Goal: Task Accomplishment & Management: Manage account settings

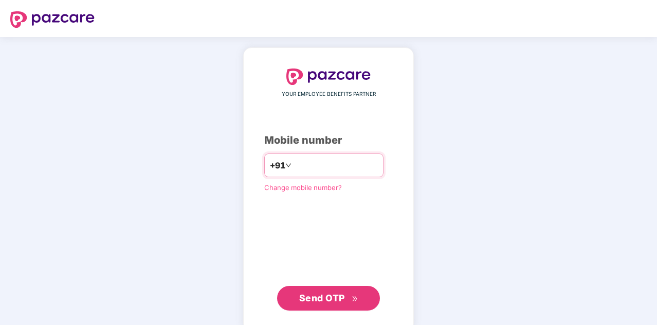
click at [314, 166] on input "number" at bounding box center [336, 165] width 84 height 16
type input "**********"
click at [340, 299] on span "Send OTP" at bounding box center [322, 297] width 46 height 11
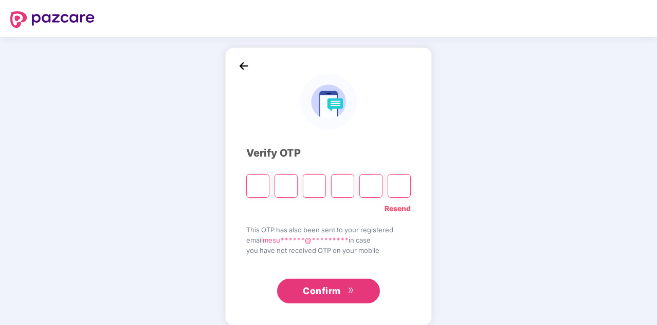
type input "*"
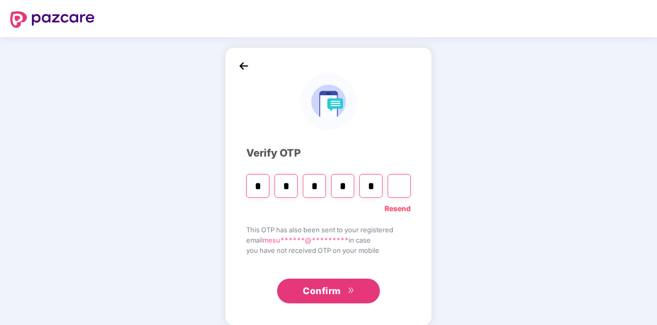
type input "*"
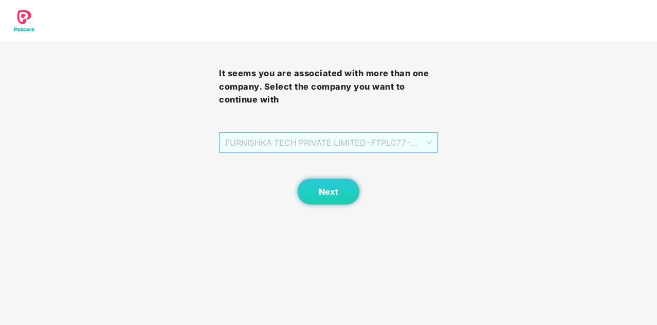
click at [431, 140] on span "FURNISHKA TECH PRIVATE LIMITED - FTPL077 - ADMIN" at bounding box center [328, 143] width 207 height 20
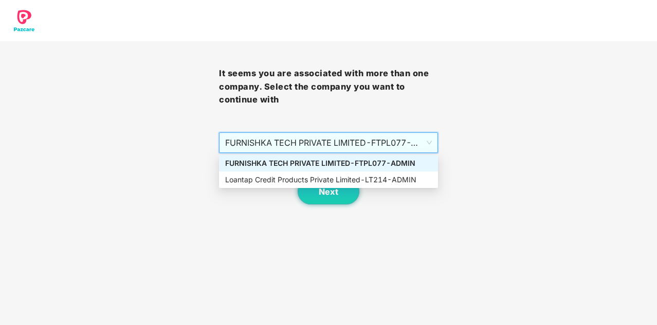
click at [431, 140] on span "FURNISHKA TECH PRIVATE LIMITED - FTPL077 - ADMIN" at bounding box center [328, 143] width 207 height 20
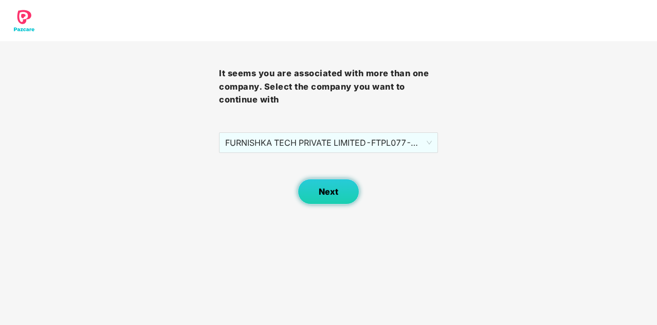
click at [335, 194] on span "Next" at bounding box center [329, 192] width 20 height 10
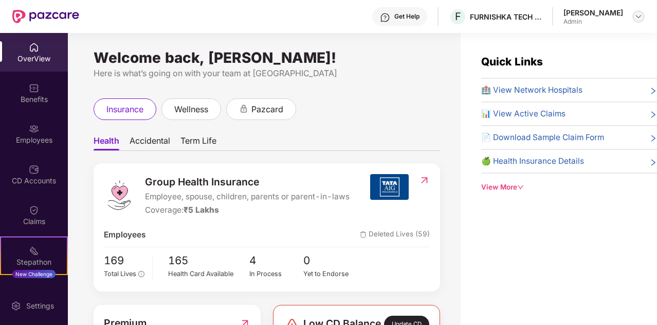
click at [638, 19] on img at bounding box center [639, 16] width 8 height 8
click at [439, 88] on div "Welcome back, [PERSON_NAME]! Here is what’s going on with your team at Pazcare …" at bounding box center [264, 185] width 393 height 304
click at [27, 136] on div "Employees" at bounding box center [34, 140] width 68 height 10
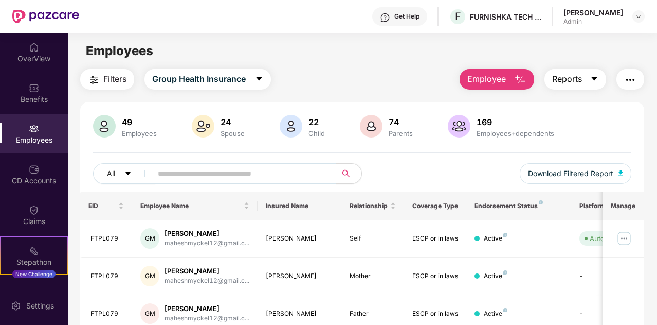
click at [596, 80] on icon "caret-down" at bounding box center [594, 79] width 8 height 8
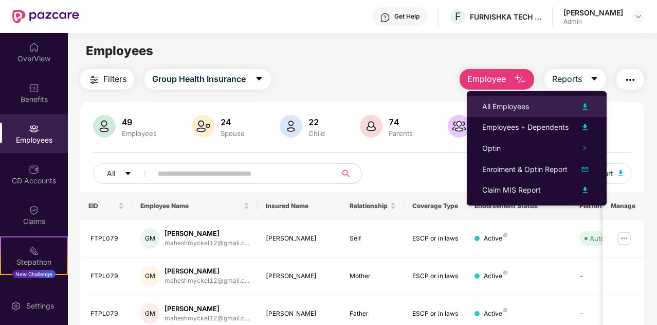
click at [521, 104] on div "All Employees" at bounding box center [505, 106] width 47 height 11
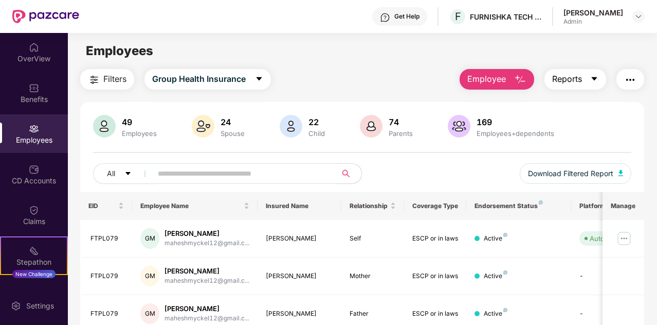
click at [582, 77] on span "Reports" at bounding box center [567, 79] width 30 height 13
click at [424, 159] on div "49 Employees 24 Spouse 22 Child [DEMOGRAPHIC_DATA] Parents 169 Employees+depend…" at bounding box center [362, 153] width 564 height 77
click at [605, 173] on span "Download Filtered Report" at bounding box center [570, 173] width 85 height 11
click at [232, 168] on input "text" at bounding box center [240, 173] width 165 height 15
paste input "*********"
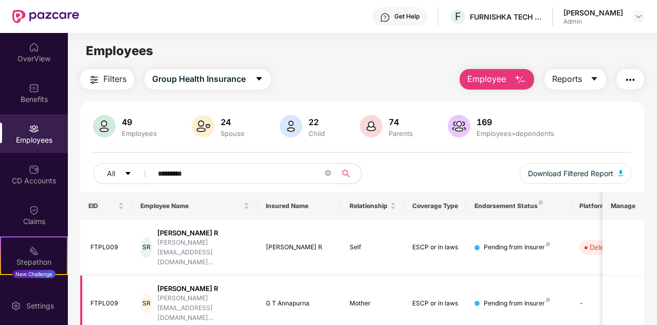
scroll to position [0, 103]
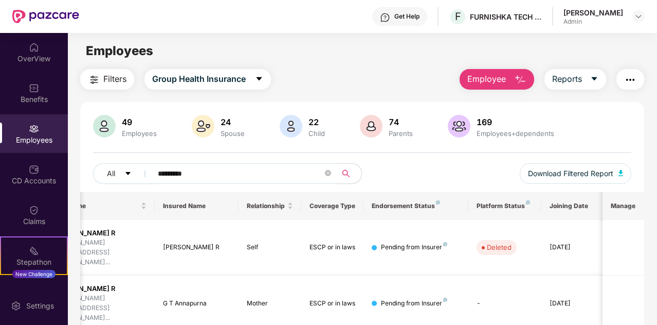
type input "*********"
click at [524, 83] on img "button" at bounding box center [520, 80] width 12 height 12
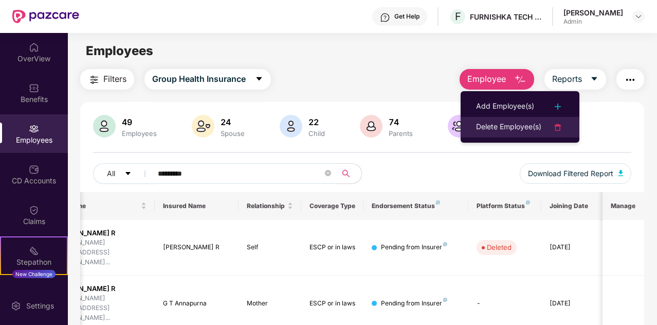
click at [527, 123] on div "Delete Employee(s)" at bounding box center [508, 127] width 65 height 12
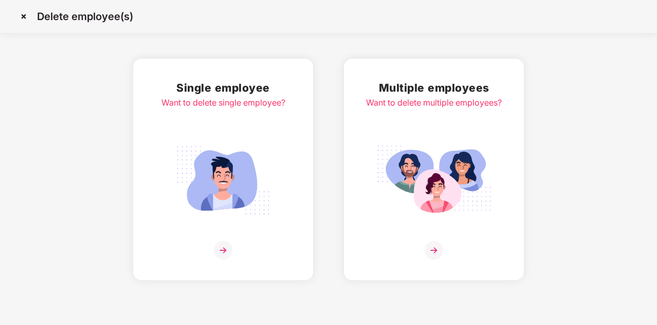
click at [226, 250] on img at bounding box center [223, 250] width 19 height 19
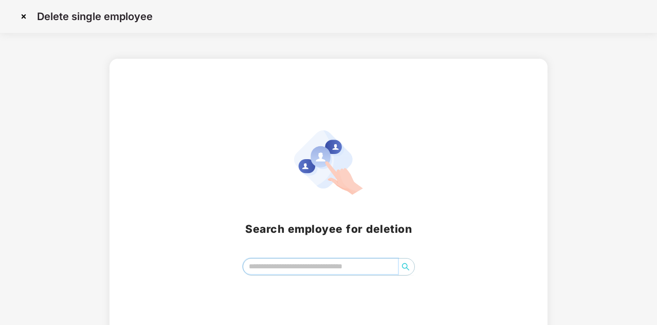
click at [302, 264] on input "search" at bounding box center [320, 265] width 155 height 15
paste input "**********"
click at [407, 274] on button "button" at bounding box center [406, 266] width 16 height 16
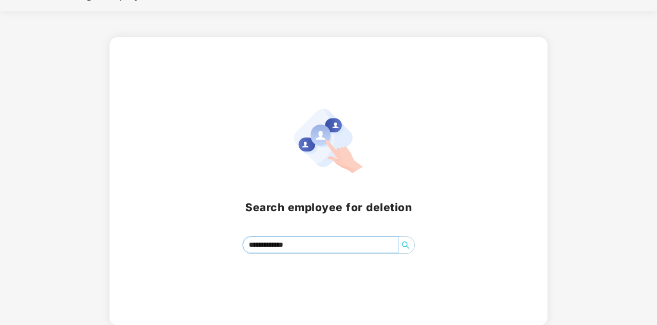
click at [405, 241] on icon "search" at bounding box center [406, 245] width 8 height 8
type input "**********"
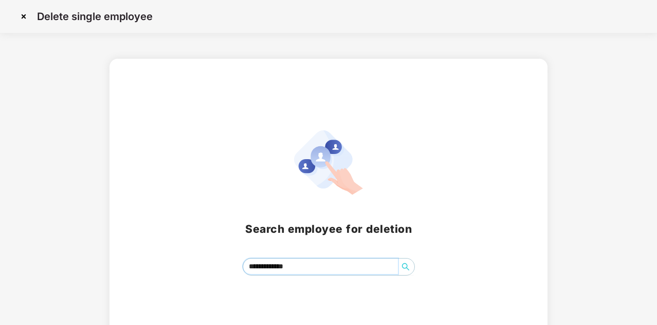
click at [403, 266] on icon "search" at bounding box center [406, 266] width 8 height 8
click at [27, 17] on img at bounding box center [23, 16] width 16 height 16
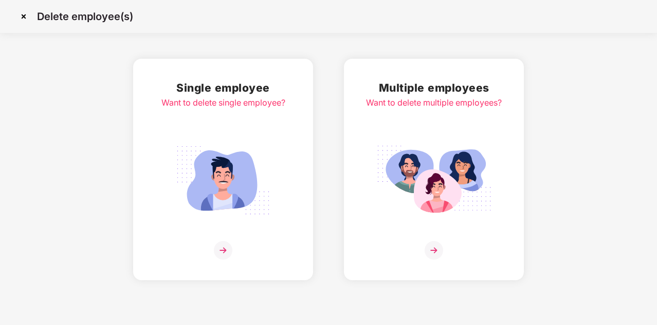
click at [221, 248] on img at bounding box center [223, 250] width 19 height 19
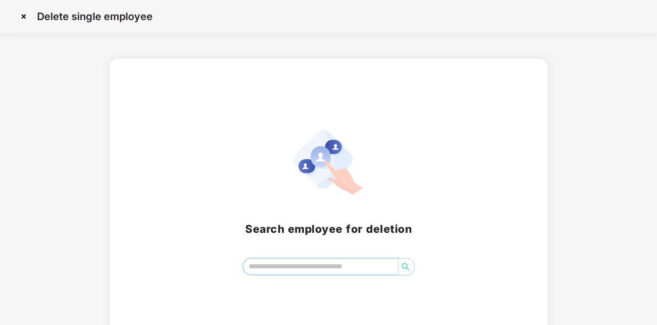
click at [307, 267] on input "search" at bounding box center [320, 265] width 155 height 15
paste input "**********"
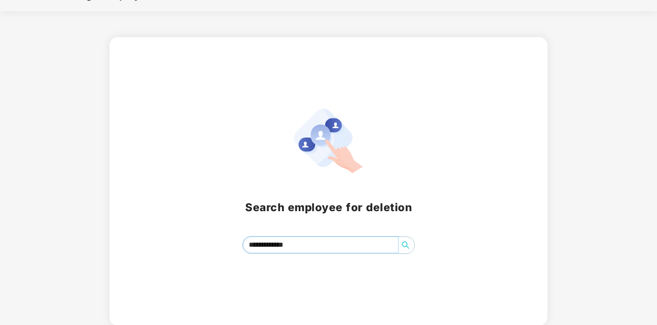
click at [405, 244] on icon "search" at bounding box center [406, 245] width 8 height 8
type input "*"
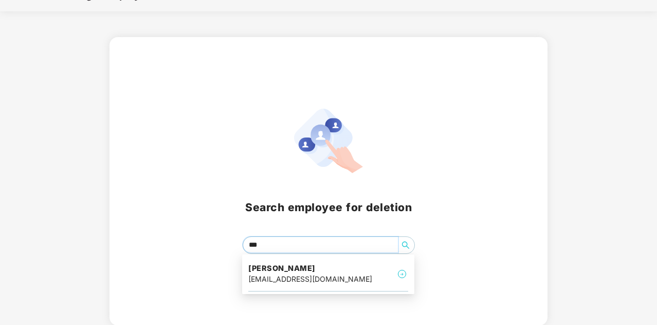
type input "****"
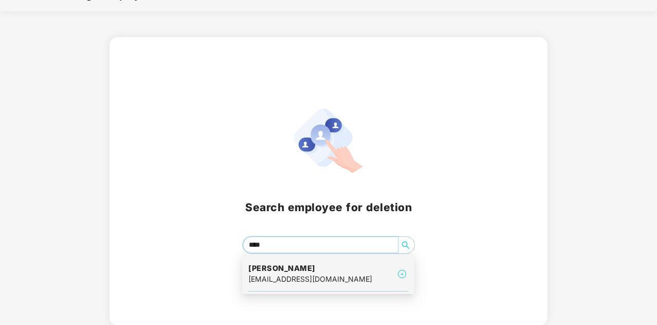
click at [292, 272] on h4 "[PERSON_NAME]" at bounding box center [310, 268] width 124 height 10
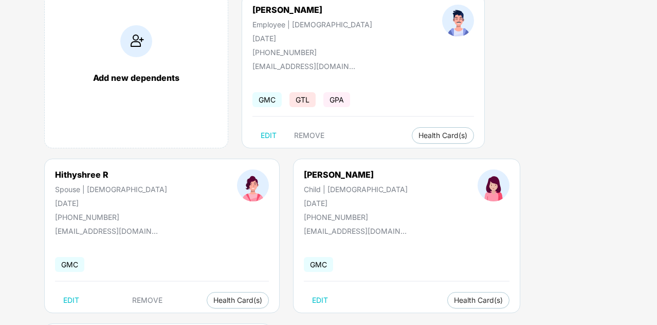
scroll to position [114, 0]
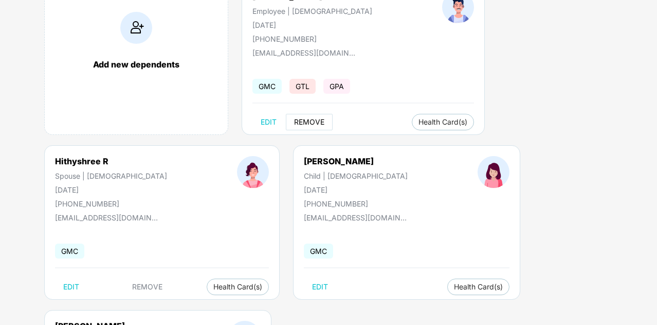
click at [313, 122] on span "REMOVE" at bounding box center [309, 122] width 30 height 8
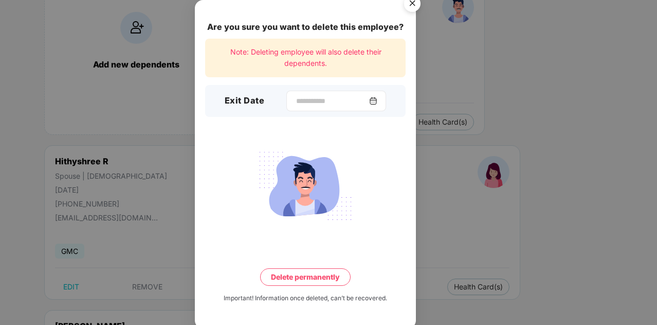
click at [377, 100] on img at bounding box center [373, 101] width 8 height 8
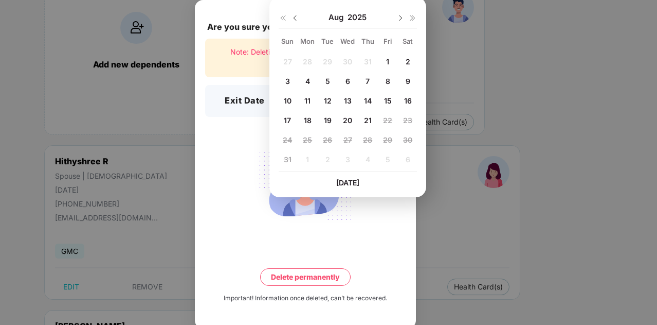
click at [296, 18] on img at bounding box center [295, 18] width 8 height 8
click at [350, 119] on span "23" at bounding box center [347, 120] width 9 height 9
type input "**********"
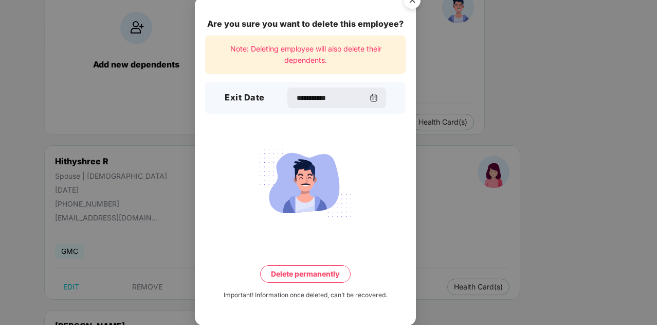
scroll to position [3, 0]
click at [332, 274] on button "Delete permanently" at bounding box center [305, 273] width 91 height 17
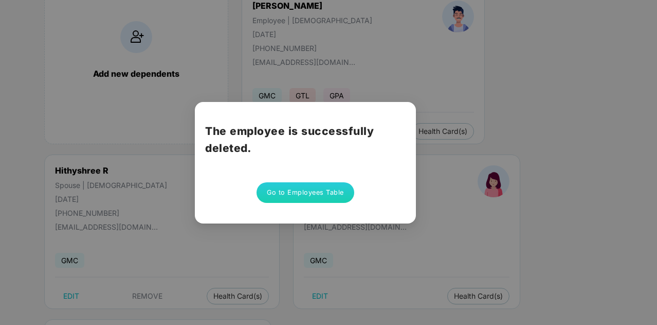
scroll to position [106, 0]
click at [322, 194] on button "Go to Employees Table" at bounding box center [306, 192] width 98 height 21
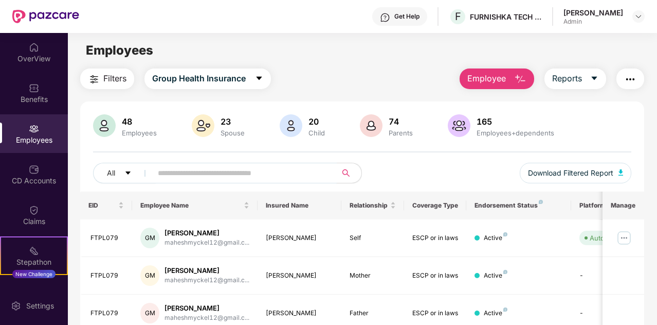
scroll to position [0, 0]
click at [527, 80] on img "button" at bounding box center [520, 80] width 12 height 12
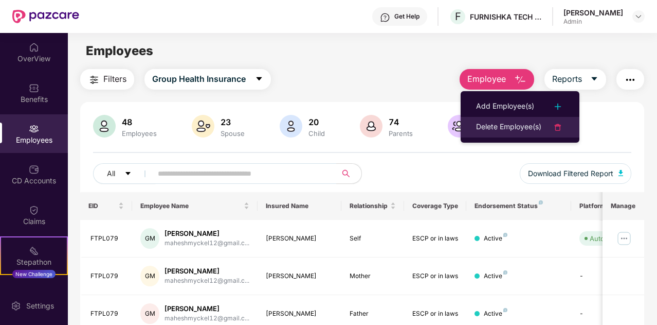
click at [512, 127] on div "Delete Employee(s)" at bounding box center [508, 127] width 65 height 12
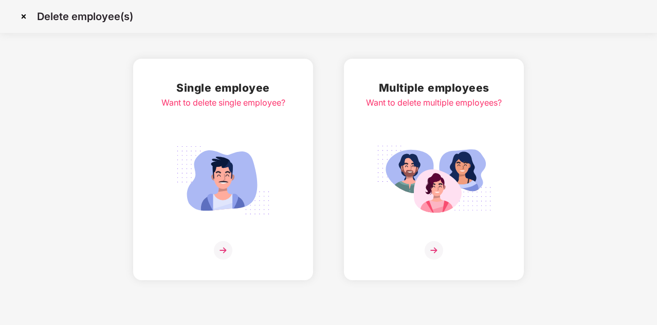
click at [226, 249] on img at bounding box center [223, 250] width 19 height 19
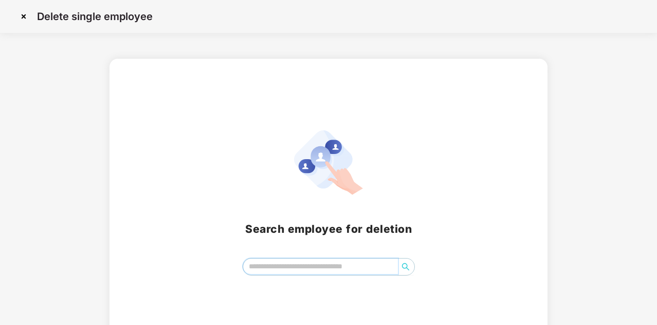
click at [286, 263] on input "search" at bounding box center [320, 265] width 155 height 15
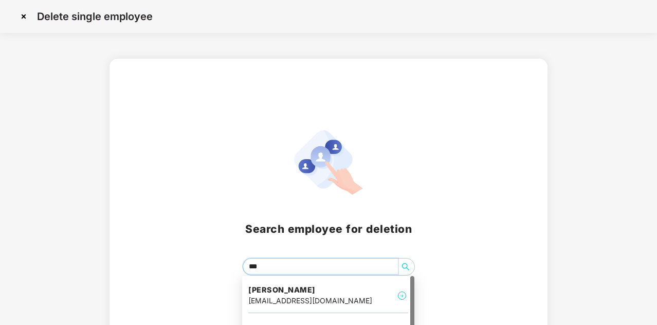
type input "****"
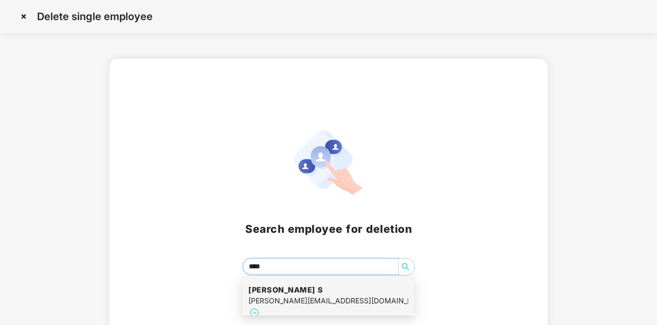
click at [299, 297] on div "manjesh.s@furnishka.com" at bounding box center [328, 300] width 160 height 11
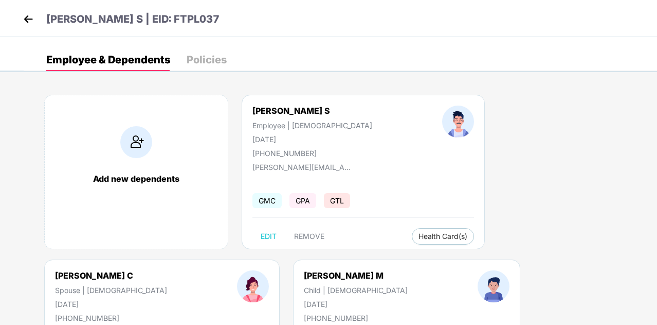
click at [26, 21] on img at bounding box center [28, 18] width 15 height 15
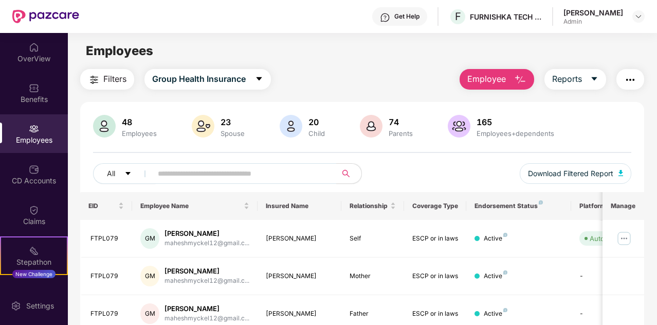
click at [523, 81] on img "button" at bounding box center [520, 80] width 12 height 12
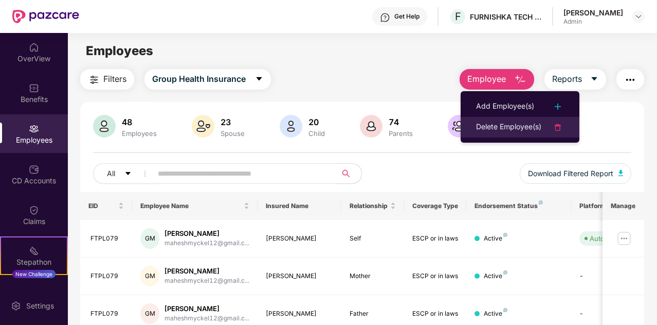
click at [513, 130] on div "Delete Employee(s)" at bounding box center [508, 127] width 65 height 12
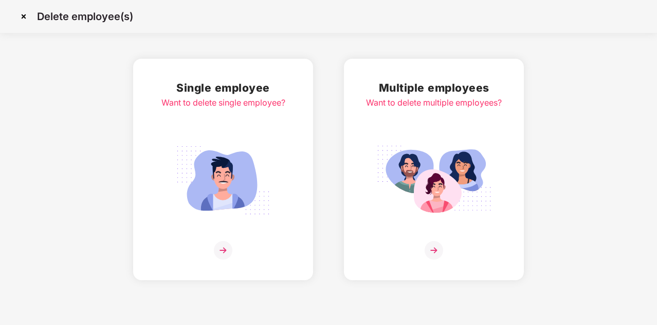
click at [221, 250] on img at bounding box center [223, 250] width 19 height 19
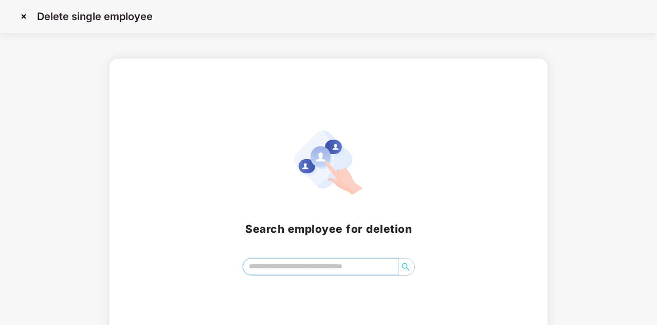
click at [284, 262] on input "search" at bounding box center [320, 265] width 155 height 15
type input "*"
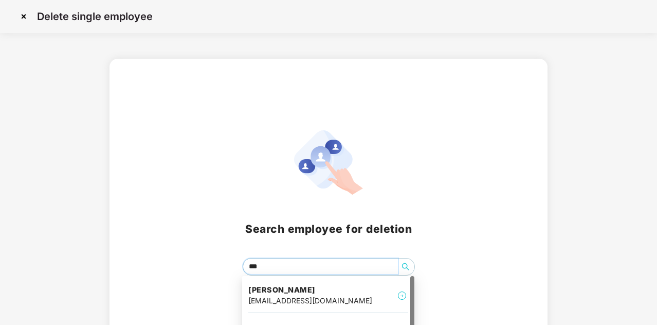
type input "****"
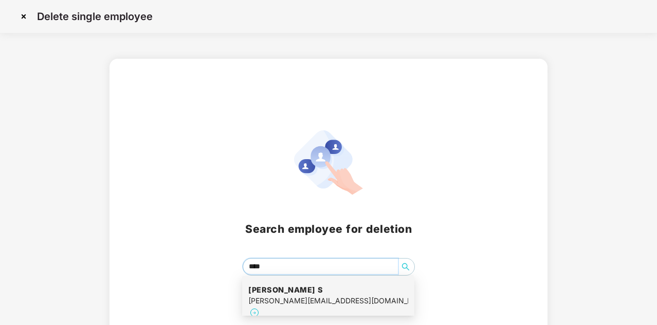
scroll to position [22, 0]
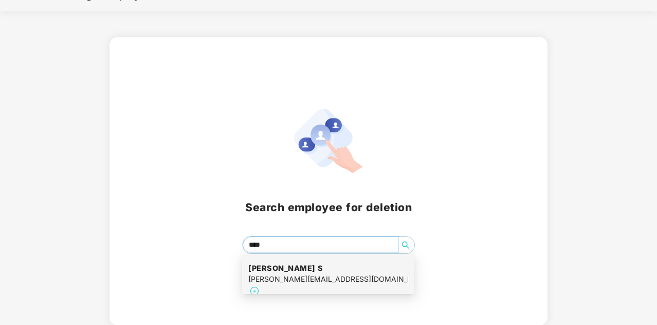
click at [308, 278] on div "manjesh.s@furnishka.com" at bounding box center [328, 278] width 160 height 11
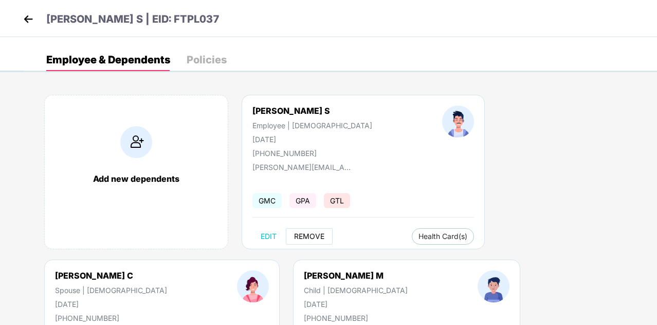
click at [311, 239] on span "REMOVE" at bounding box center [309, 236] width 30 height 8
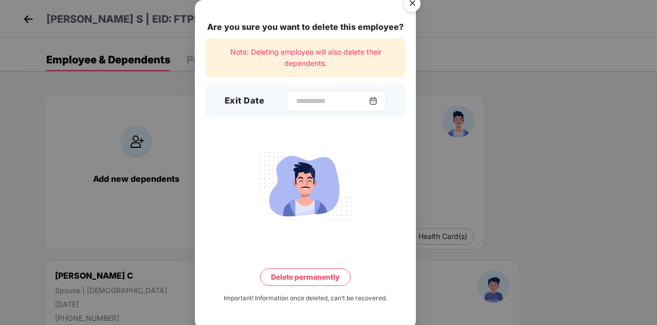
click at [377, 99] on img at bounding box center [373, 101] width 8 height 8
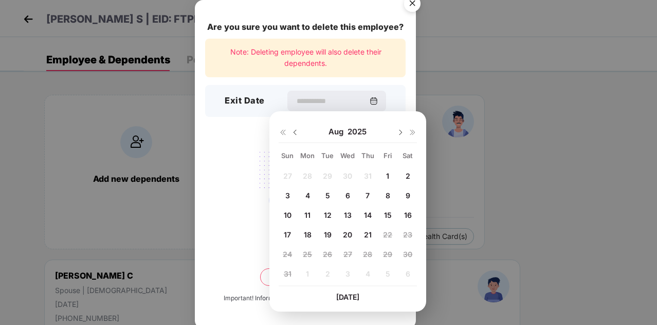
click at [327, 194] on span "5" at bounding box center [328, 195] width 5 height 9
type input "**********"
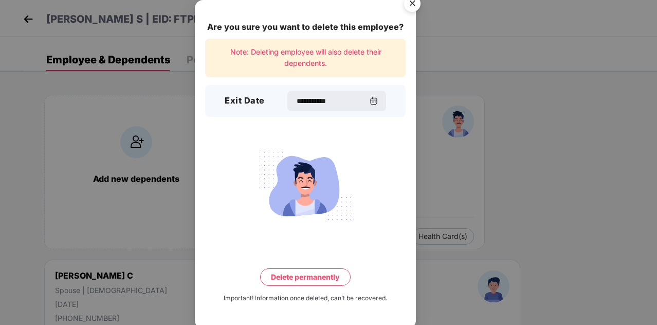
scroll to position [3, 0]
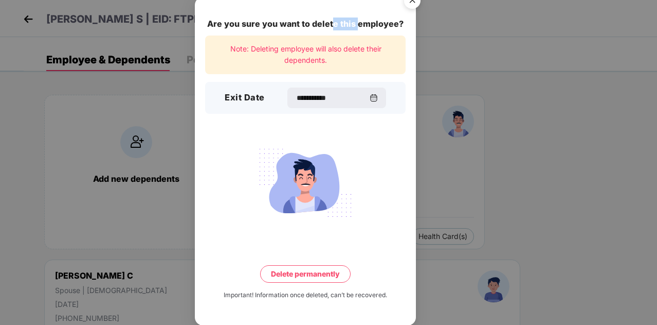
drag, startPoint x: 334, startPoint y: 9, endPoint x: 357, endPoint y: 19, distance: 24.9
click at [357, 19] on div "**********" at bounding box center [305, 161] width 221 height 328
click at [413, 6] on img "Close" at bounding box center [412, 2] width 29 height 29
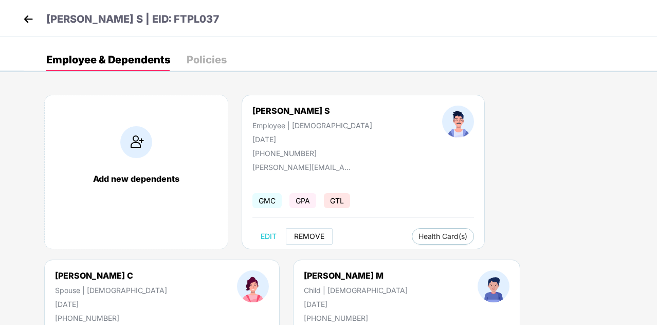
click at [315, 235] on span "REMOVE" at bounding box center [309, 236] width 30 height 8
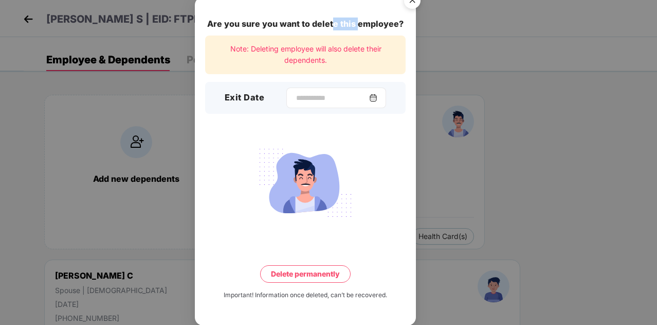
click at [377, 102] on img at bounding box center [373, 98] width 8 height 8
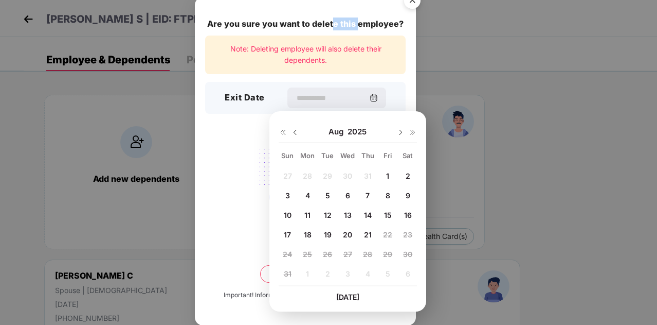
click at [330, 196] on span "5" at bounding box center [328, 195] width 5 height 9
type input "**********"
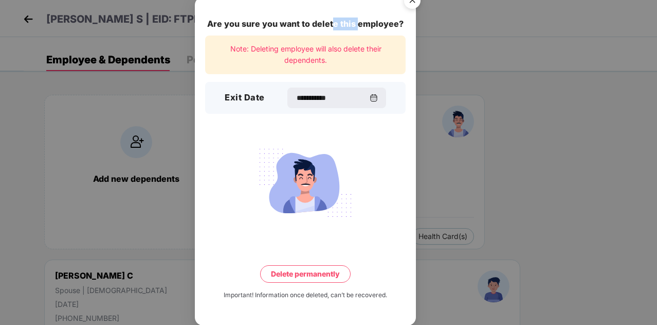
click at [322, 279] on button "Delete permanently" at bounding box center [305, 273] width 91 height 17
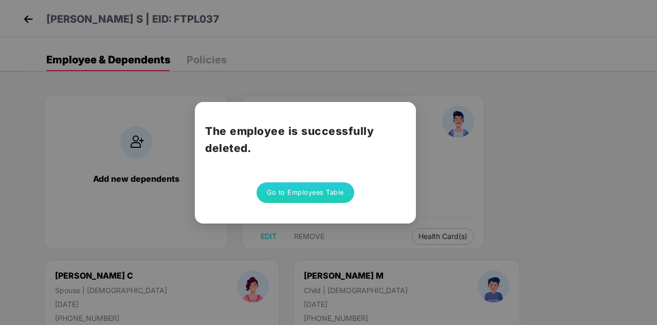
click at [328, 195] on button "Go to Employees Table" at bounding box center [306, 192] width 98 height 21
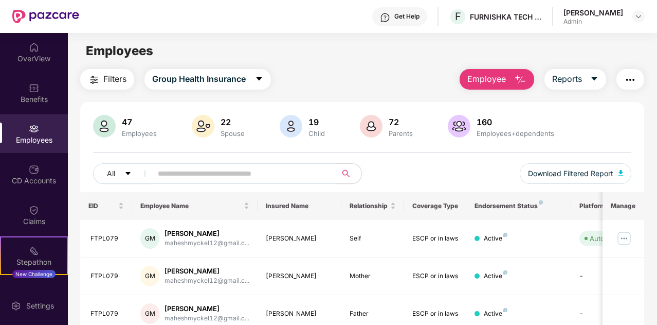
click at [526, 80] on img "button" at bounding box center [520, 80] width 12 height 12
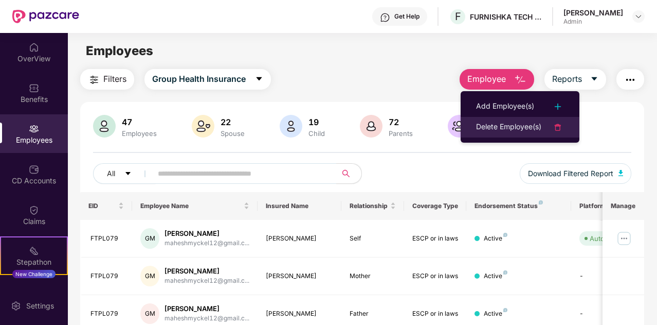
click at [522, 127] on div "Delete Employee(s)" at bounding box center [508, 127] width 65 height 12
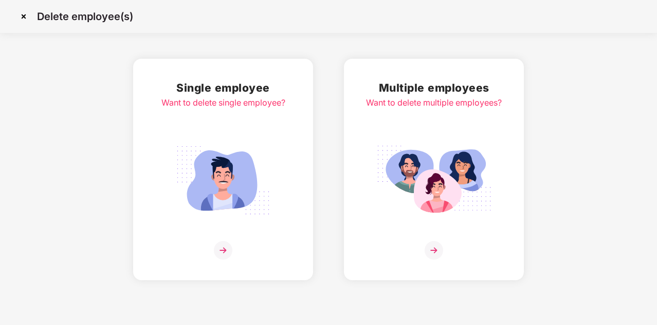
click at [224, 249] on img at bounding box center [223, 250] width 19 height 19
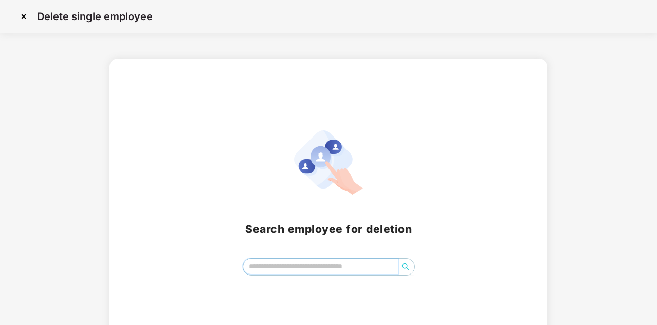
click at [290, 268] on input "search" at bounding box center [320, 265] width 155 height 15
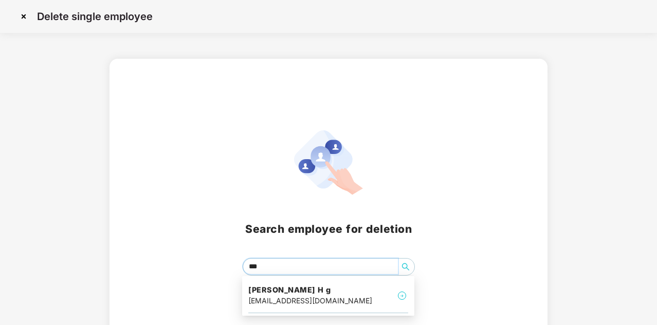
type input "****"
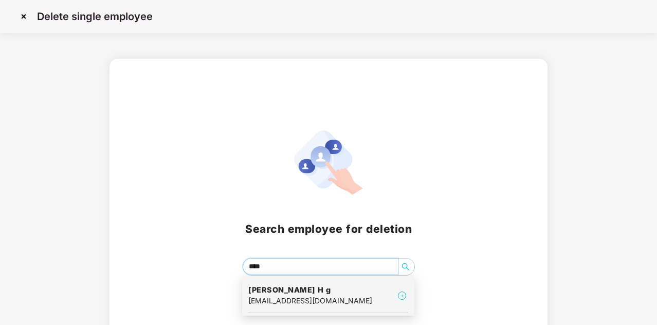
click at [299, 304] on div "hgguruprasad@gmail.com" at bounding box center [310, 300] width 124 height 11
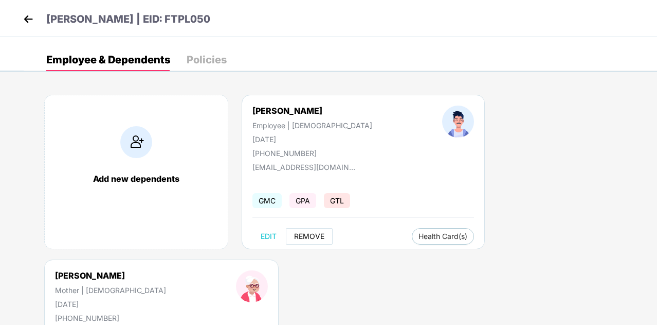
click at [316, 235] on span "REMOVE" at bounding box center [309, 236] width 30 height 8
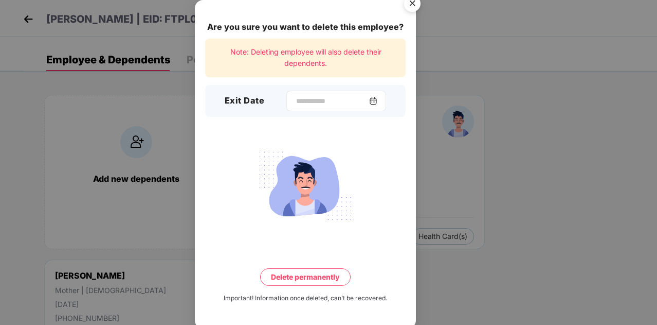
click at [377, 102] on img at bounding box center [373, 101] width 8 height 8
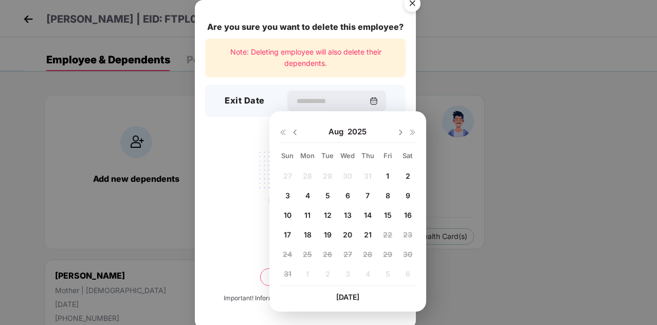
click at [371, 215] on span "14" at bounding box center [368, 214] width 8 height 9
type input "**********"
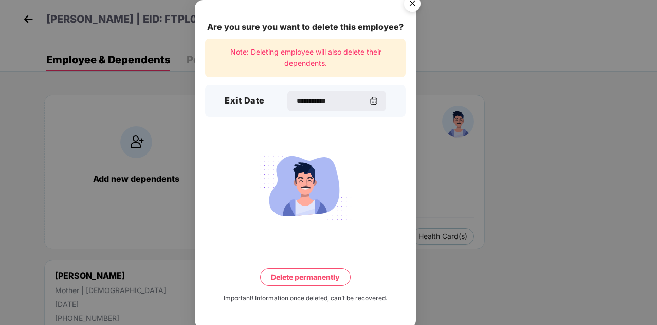
click at [327, 277] on button "Delete permanently" at bounding box center [305, 276] width 91 height 17
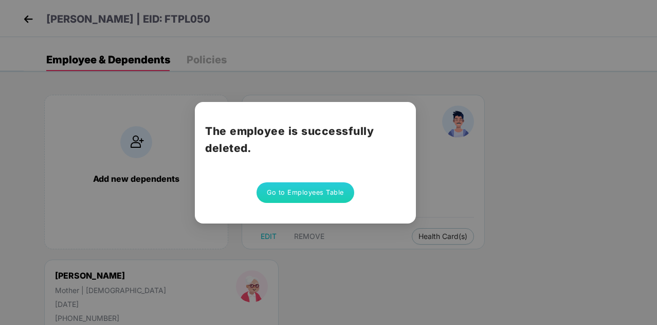
click at [314, 191] on button "Go to Employees Table" at bounding box center [306, 192] width 98 height 21
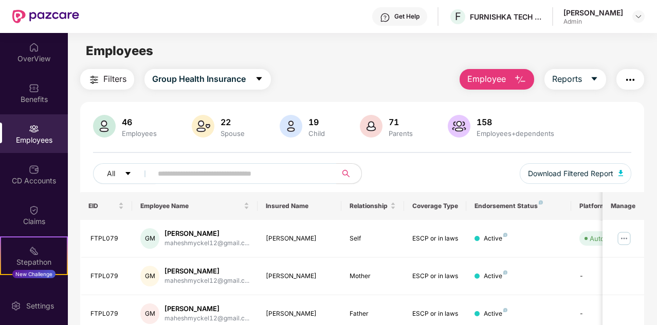
click at [528, 80] on button "Employee" at bounding box center [497, 79] width 75 height 21
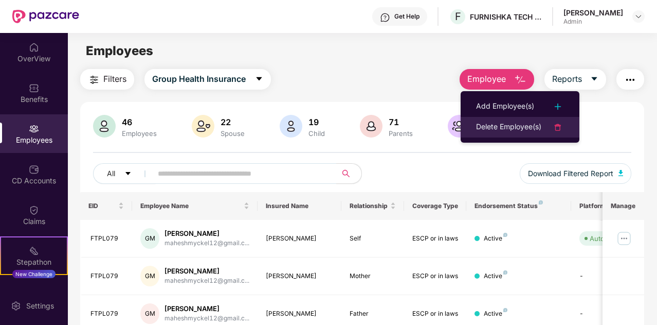
click at [517, 125] on div "Delete Employee(s)" at bounding box center [508, 127] width 65 height 12
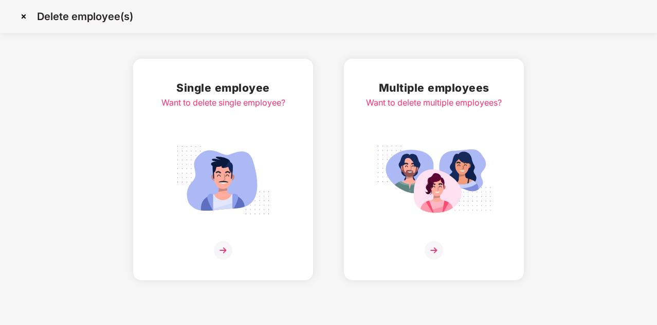
click at [225, 248] on img at bounding box center [223, 250] width 19 height 19
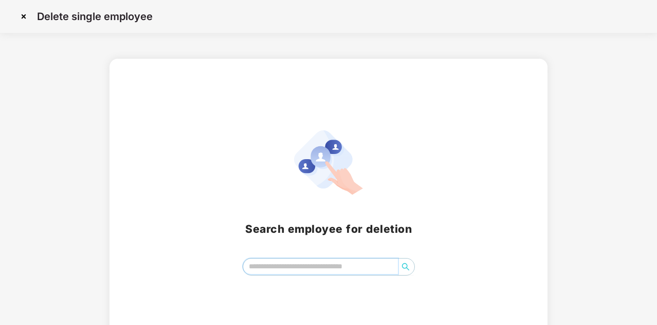
click at [274, 269] on input "search" at bounding box center [320, 265] width 155 height 15
type input "***"
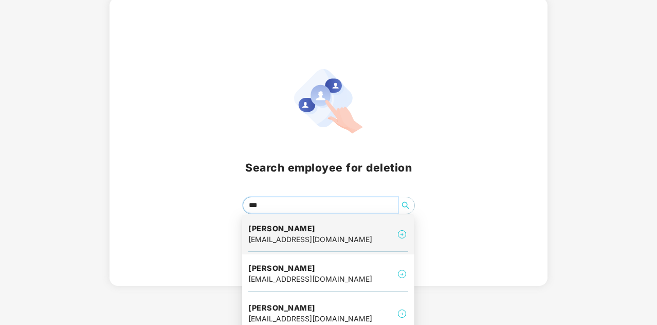
scroll to position [66, 0]
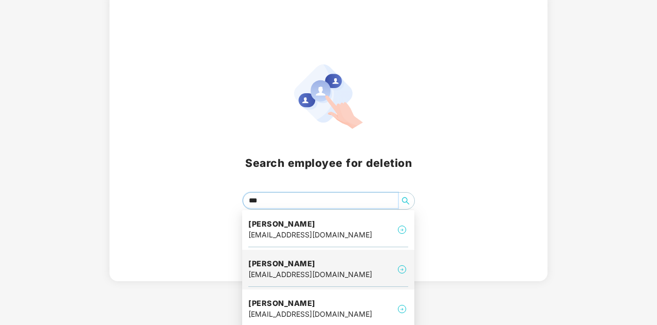
click at [314, 277] on div "manaswitha789@gmail.com" at bounding box center [310, 273] width 124 height 11
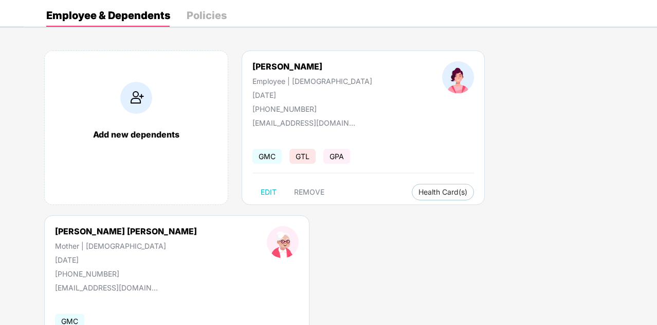
scroll to position [42, 0]
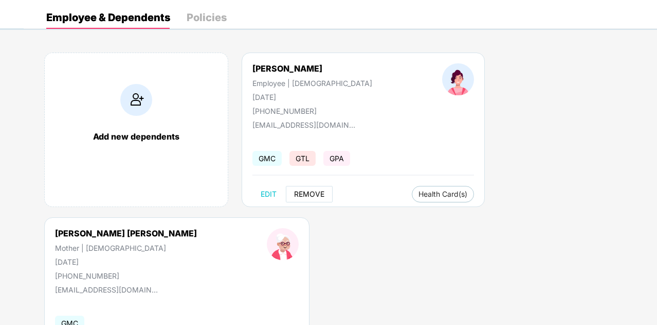
click at [314, 193] on span "REMOVE" at bounding box center [309, 194] width 30 height 8
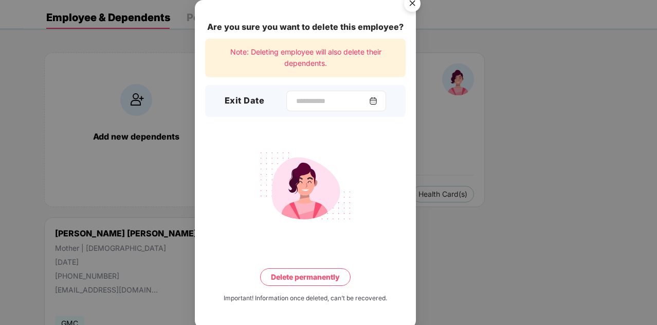
click at [377, 100] on img at bounding box center [373, 101] width 8 height 8
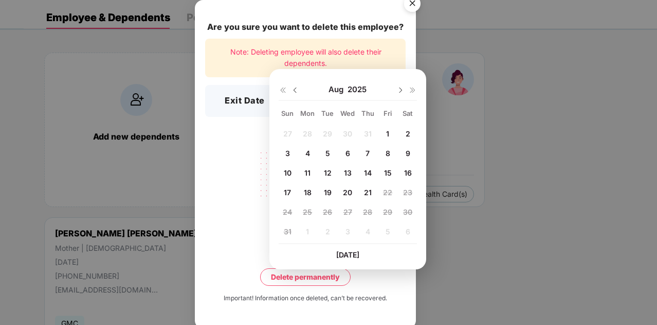
click at [295, 89] on img at bounding box center [295, 90] width 8 height 8
click at [349, 190] on span "23" at bounding box center [347, 192] width 9 height 9
type input "**********"
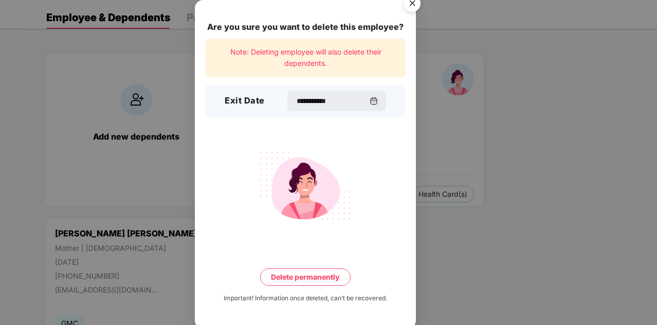
click at [326, 280] on button "Delete permanently" at bounding box center [305, 276] width 91 height 17
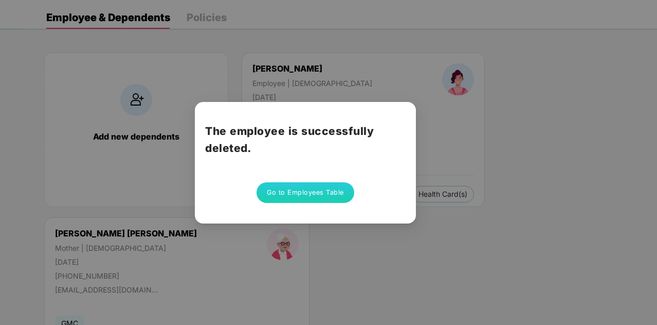
click at [329, 192] on button "Go to Employees Table" at bounding box center [306, 192] width 98 height 21
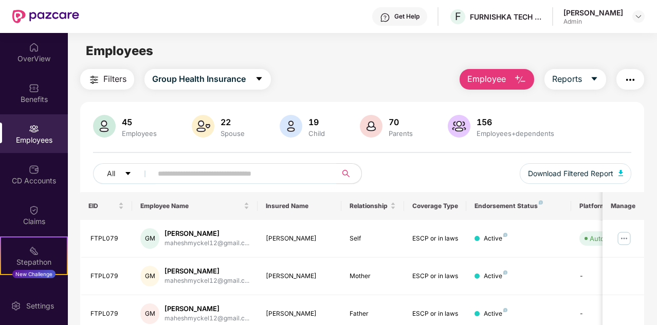
click at [519, 77] on img "button" at bounding box center [520, 80] width 12 height 12
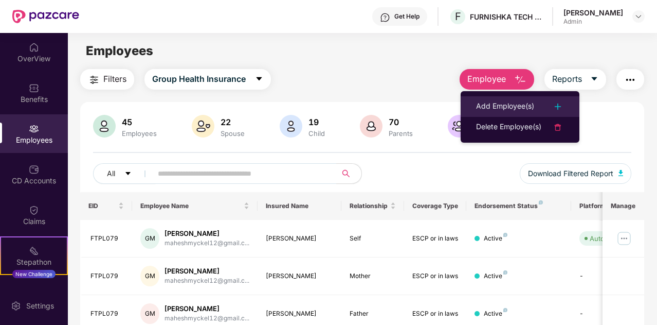
click at [535, 104] on div "Add Employee(s)" at bounding box center [520, 106] width 88 height 12
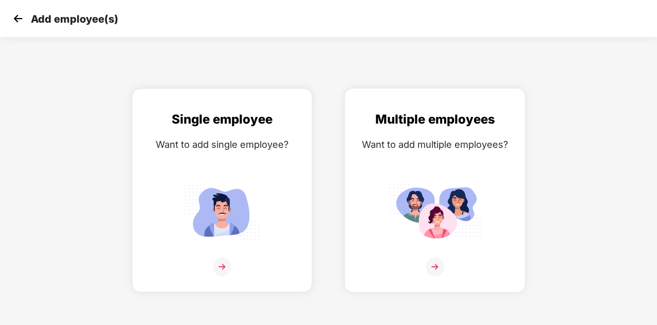
click at [434, 266] on img at bounding box center [435, 266] width 19 height 19
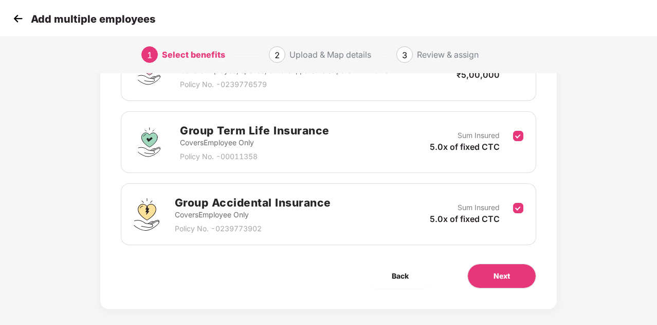
scroll to position [198, 0]
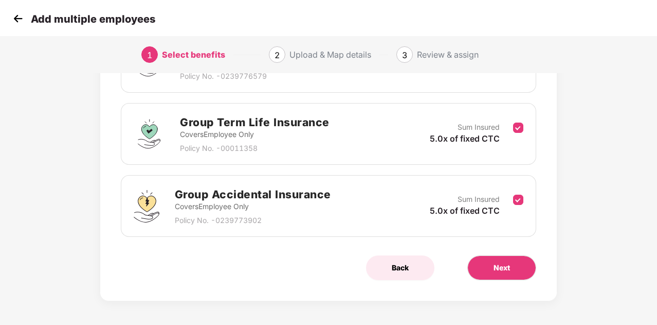
click at [396, 262] on span "Back" at bounding box center [400, 267] width 17 height 11
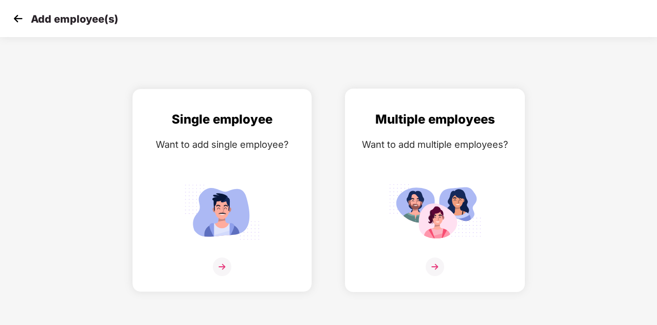
click at [437, 268] on img at bounding box center [435, 266] width 19 height 19
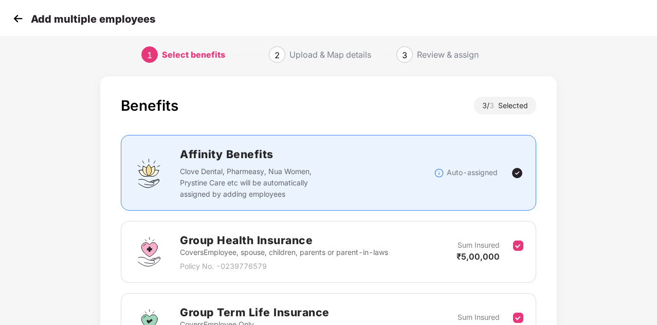
scroll to position [198, 0]
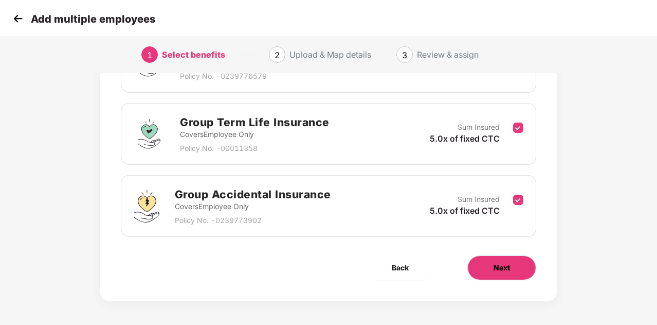
click at [505, 268] on span "Next" at bounding box center [502, 267] width 16 height 11
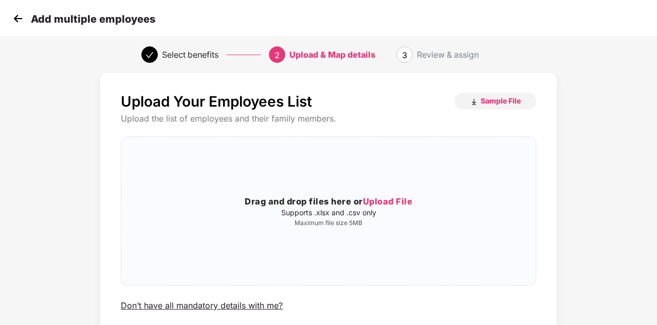
scroll to position [0, 0]
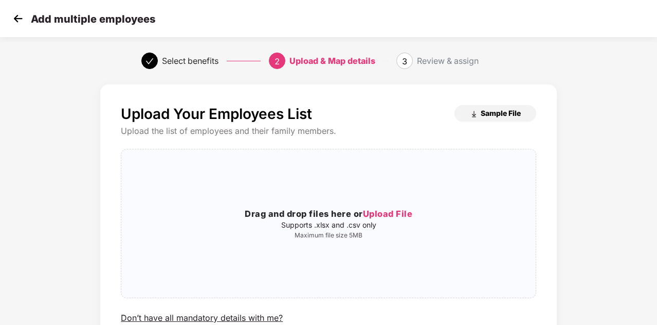
click at [503, 118] on span "Sample File" at bounding box center [501, 113] width 40 height 10
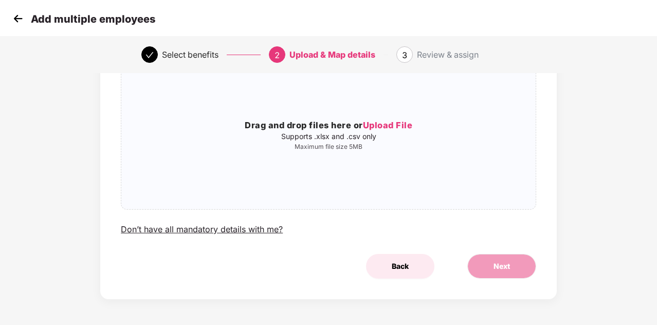
click at [403, 266] on span "Back" at bounding box center [400, 265] width 17 height 11
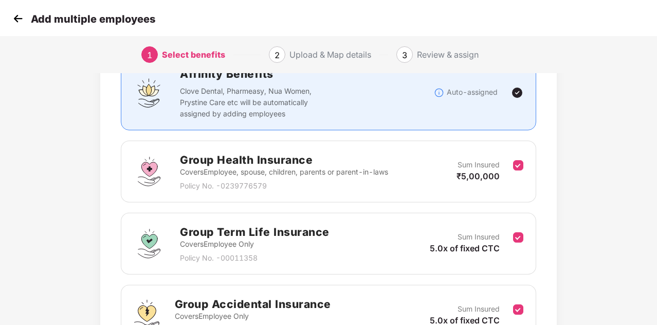
scroll to position [0, 0]
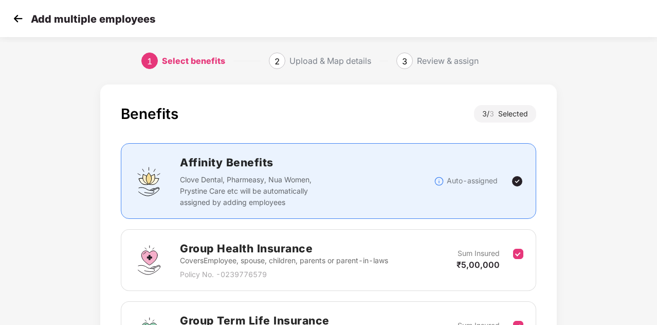
click at [19, 18] on img at bounding box center [17, 18] width 15 height 15
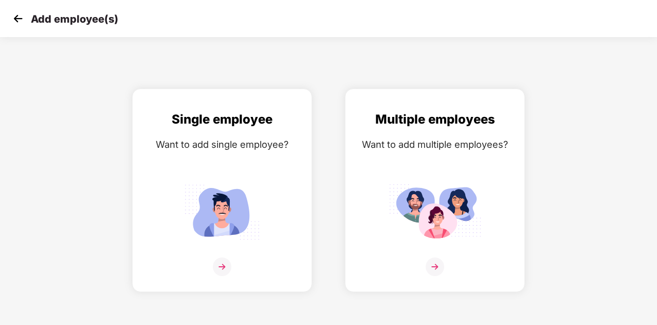
click at [16, 18] on img at bounding box center [17, 18] width 15 height 15
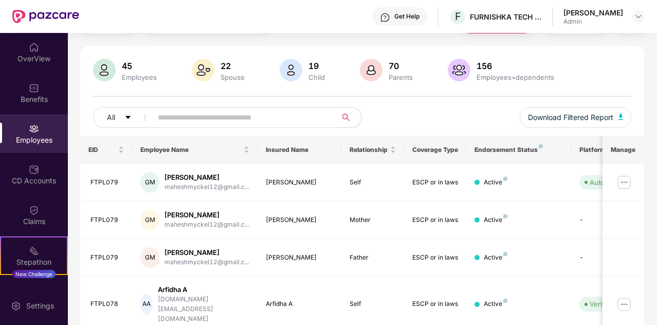
scroll to position [71, 0]
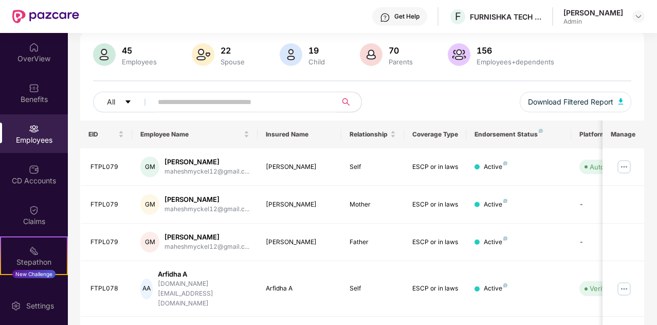
click at [224, 103] on input "text" at bounding box center [240, 101] width 165 height 15
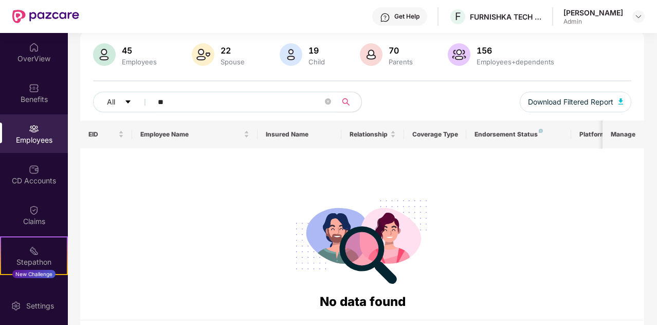
type input "*"
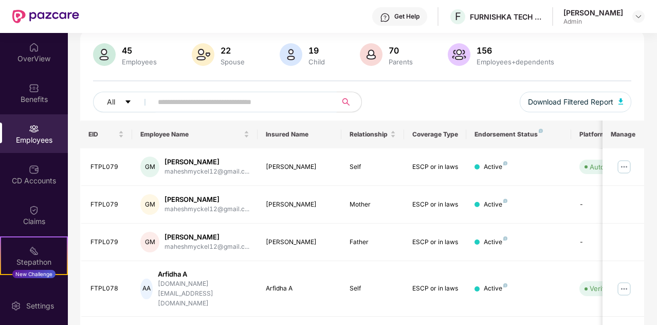
paste input "********"
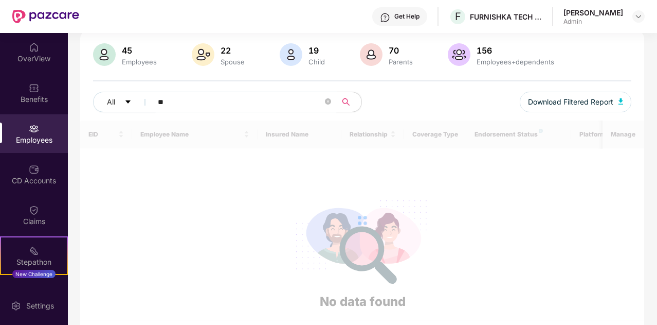
type input "*"
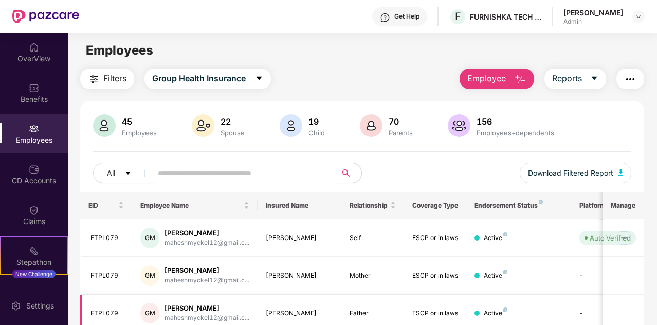
scroll to position [0, 0]
click at [592, 81] on icon "caret-down" at bounding box center [594, 79] width 8 height 8
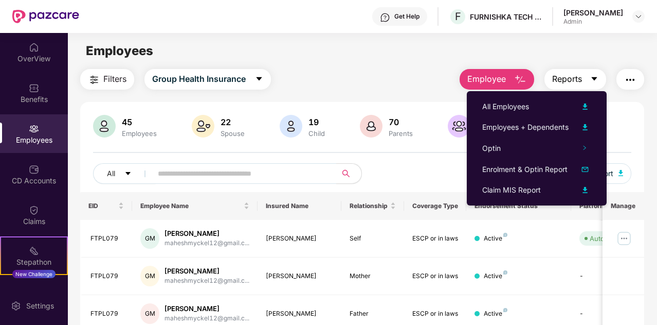
click at [592, 81] on icon "caret-down" at bounding box center [594, 79] width 8 height 8
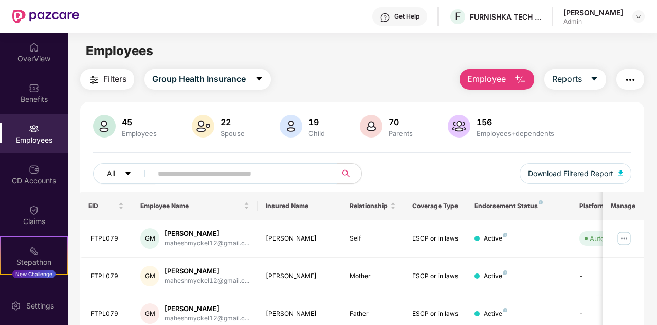
click at [197, 168] on input "text" at bounding box center [240, 173] width 165 height 15
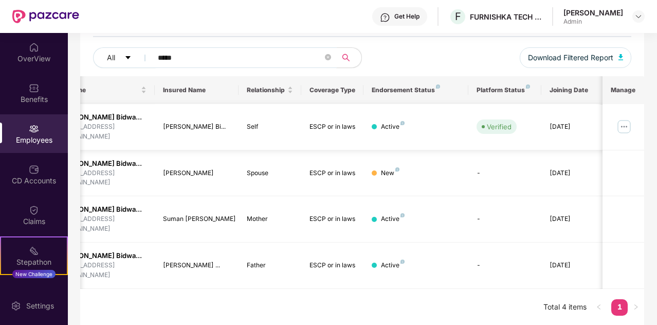
scroll to position [0, 103]
type input "*****"
click at [630, 127] on img at bounding box center [624, 126] width 16 height 16
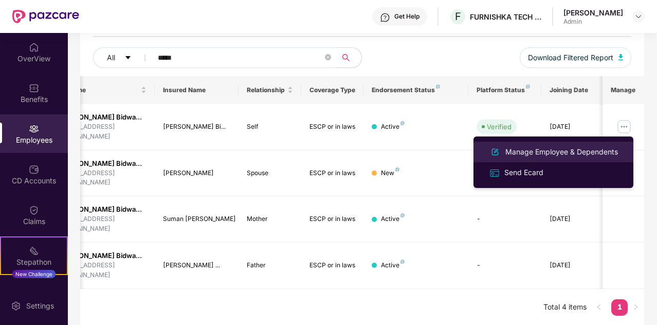
click at [574, 154] on div "Manage Employee & Dependents" at bounding box center [561, 151] width 117 height 11
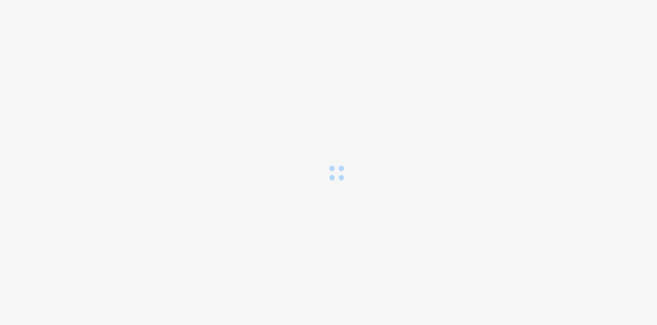
click at [369, 135] on div at bounding box center [328, 90] width 657 height 181
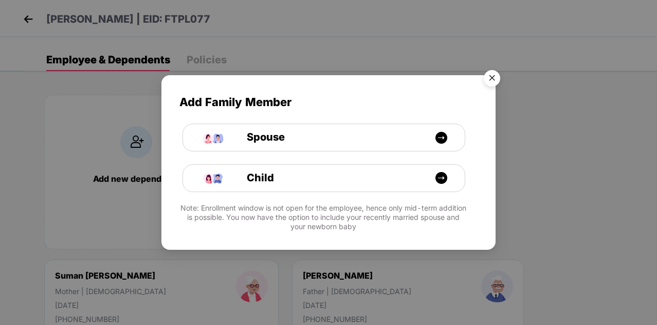
click at [493, 78] on img "Close" at bounding box center [492, 79] width 29 height 29
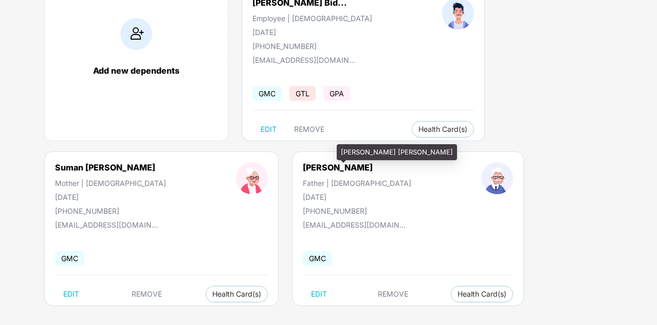
scroll to position [114, 0]
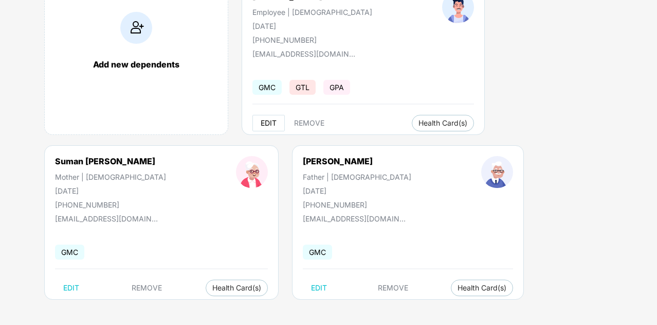
click at [267, 122] on span "EDIT" at bounding box center [269, 123] width 16 height 8
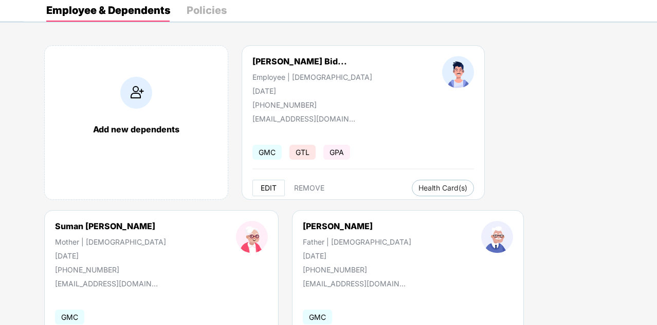
select select "****"
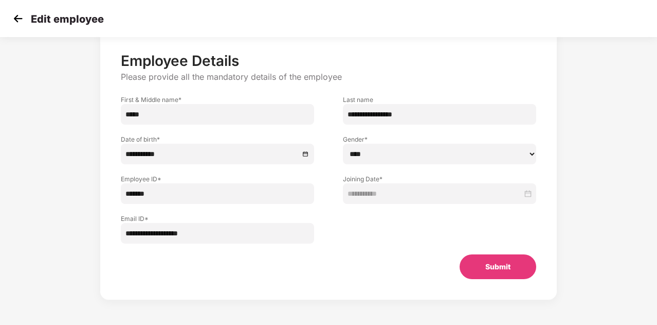
click at [19, 21] on img at bounding box center [17, 18] width 15 height 15
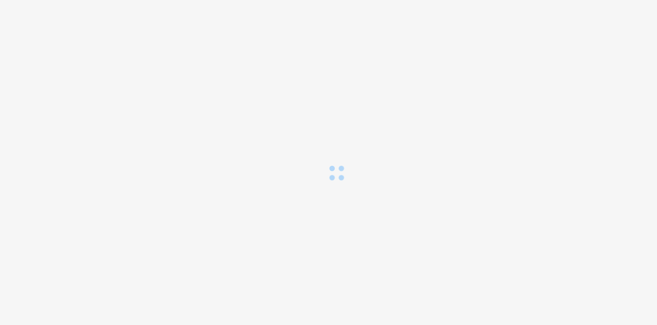
scroll to position [0, 0]
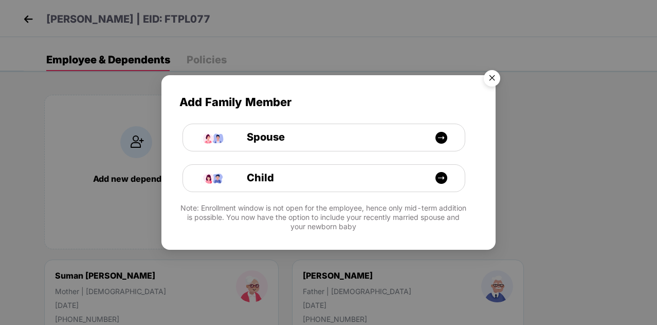
click at [496, 75] on img "Close" at bounding box center [492, 79] width 29 height 29
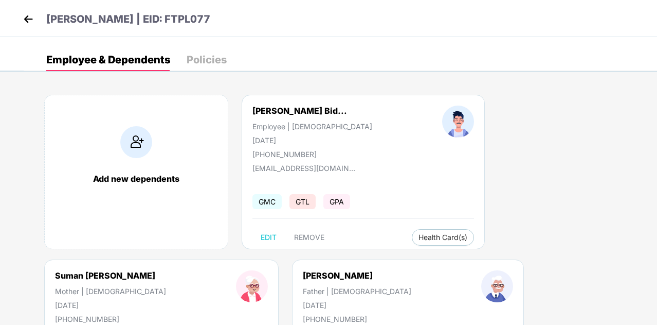
click at [215, 62] on div "Policies" at bounding box center [207, 60] width 40 height 10
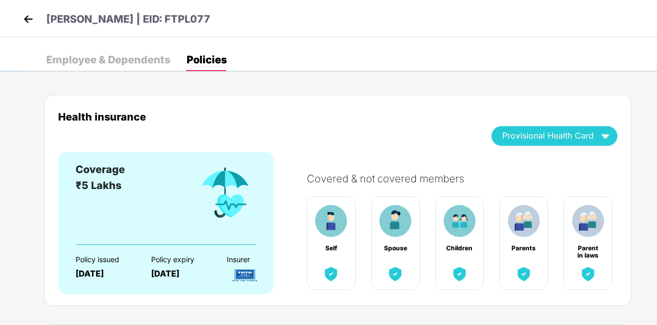
click at [115, 63] on div "Employee & Dependents" at bounding box center [108, 60] width 124 height 10
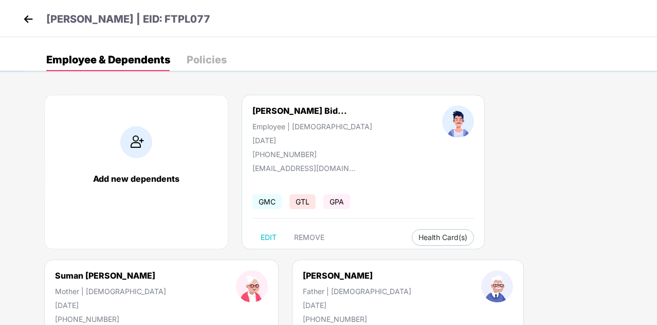
click at [24, 22] on img at bounding box center [28, 18] width 15 height 15
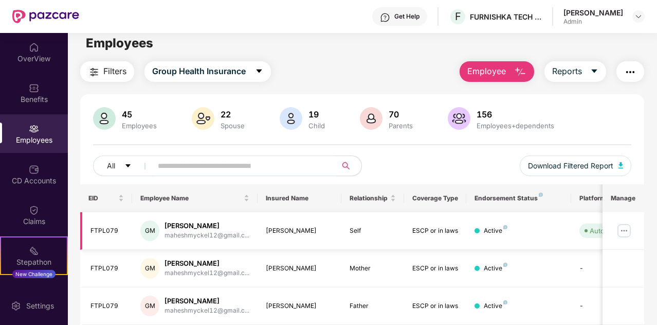
scroll to position [6, 0]
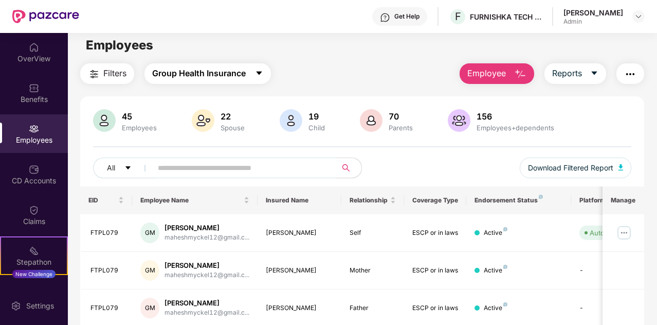
click at [263, 70] on icon "caret-down" at bounding box center [259, 73] width 8 height 8
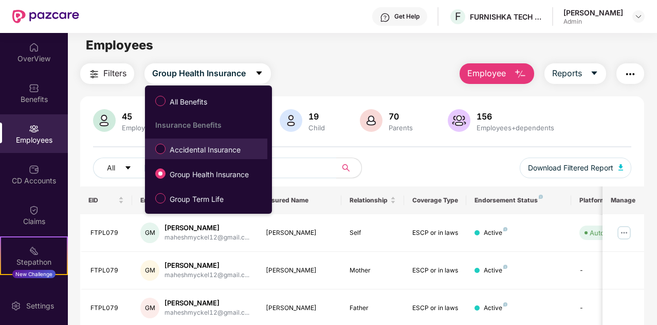
click at [218, 153] on span "Accidental Insurance" at bounding box center [205, 149] width 79 height 11
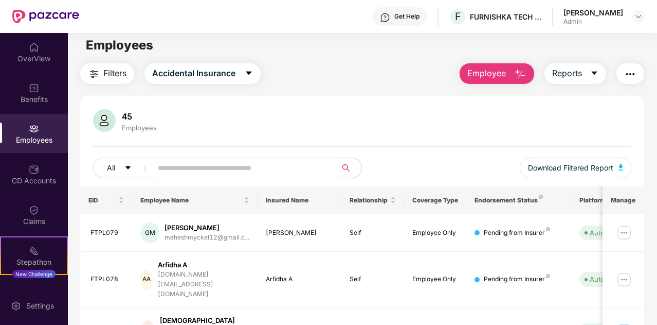
click at [214, 170] on input "text" at bounding box center [240, 167] width 165 height 15
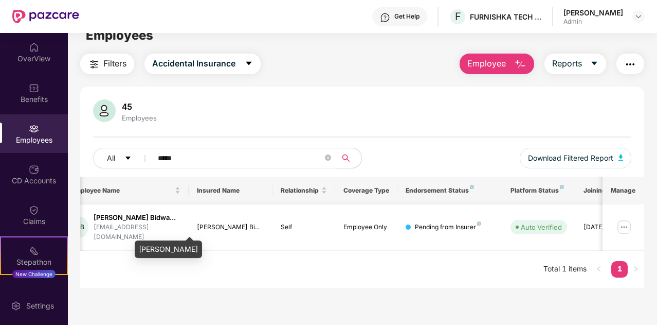
scroll to position [0, 0]
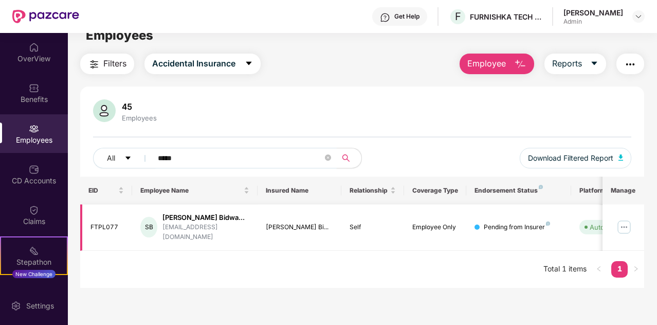
type input "*****"
click at [447, 227] on div "Employee Only" at bounding box center [435, 227] width 46 height 10
click at [627, 229] on img at bounding box center [624, 227] width 16 height 16
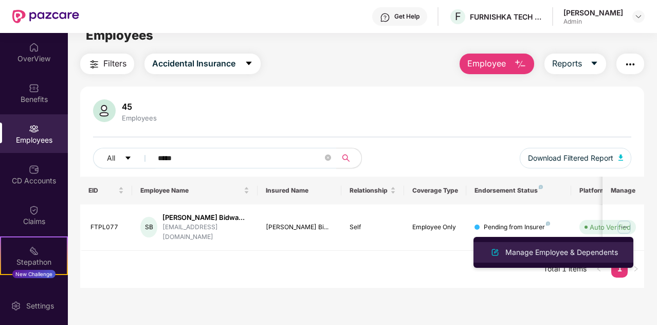
click at [551, 250] on div "Manage Employee & Dependents" at bounding box center [561, 251] width 117 height 11
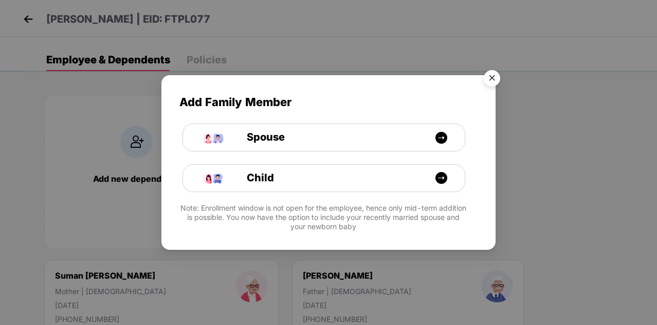
click at [497, 70] on img "Close" at bounding box center [492, 79] width 29 height 29
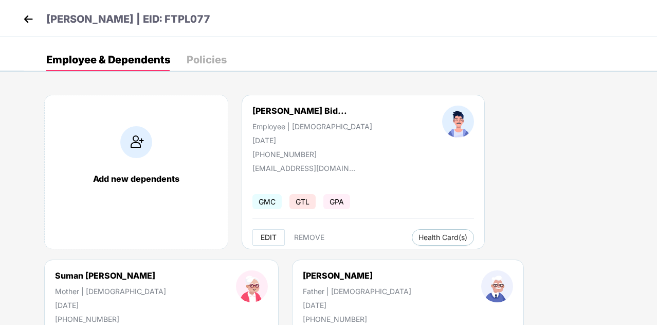
click at [273, 237] on span "EDIT" at bounding box center [269, 237] width 16 height 8
select select "****"
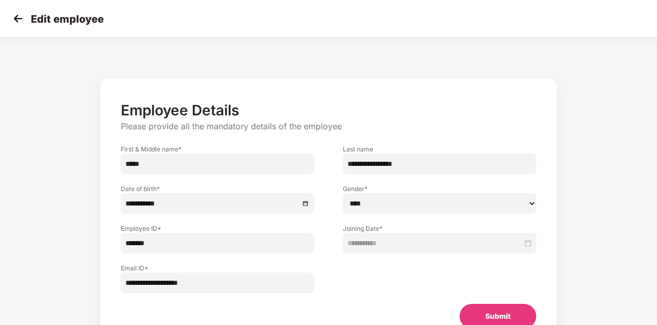
click at [22, 23] on img at bounding box center [17, 18] width 15 height 15
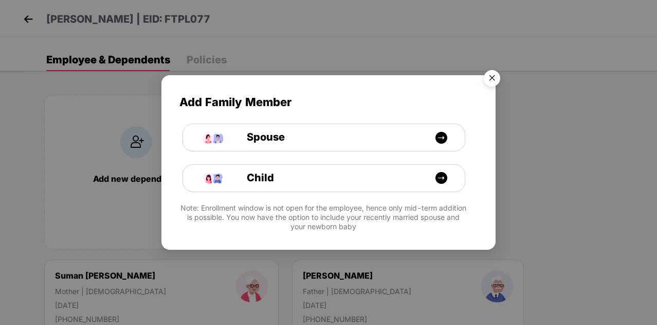
click at [491, 79] on img "Close" at bounding box center [492, 79] width 29 height 29
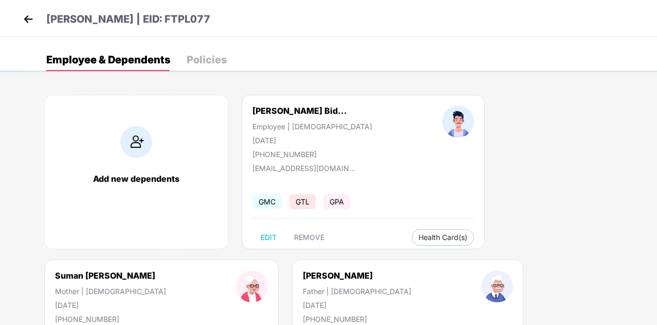
click at [25, 20] on img at bounding box center [28, 18] width 15 height 15
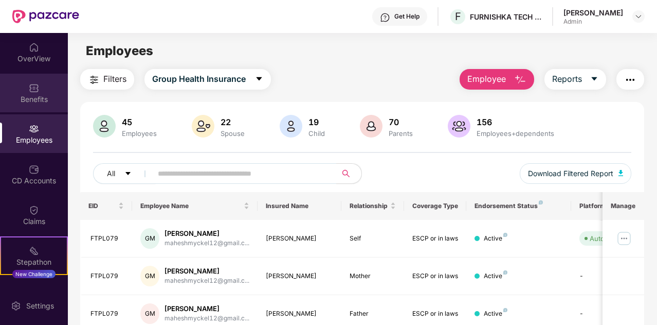
click at [33, 91] on img at bounding box center [34, 88] width 10 height 10
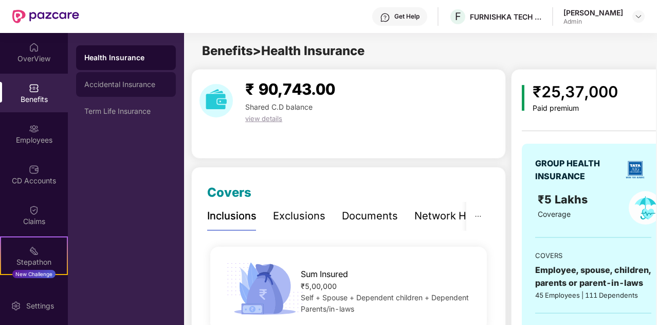
click at [131, 85] on div "Accidental Insurance" at bounding box center [125, 84] width 83 height 8
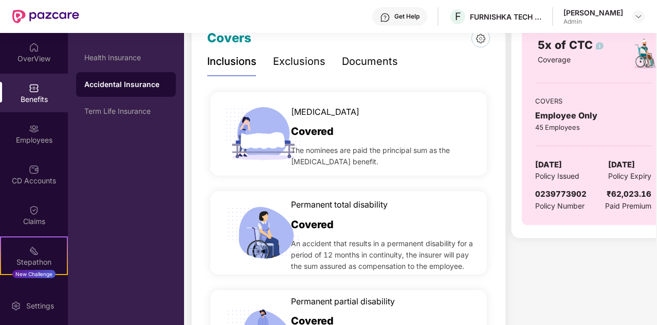
scroll to position [160, 0]
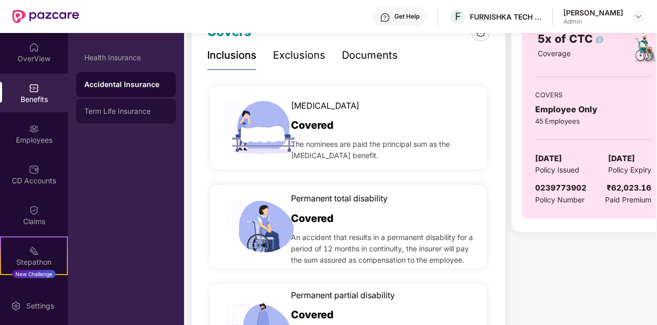
click at [130, 110] on div "Term Life Insurance" at bounding box center [125, 111] width 83 height 8
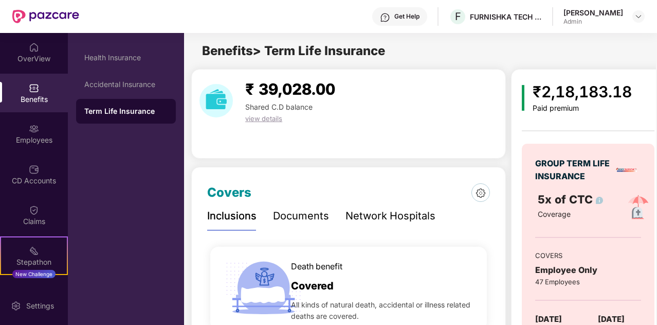
scroll to position [8, 0]
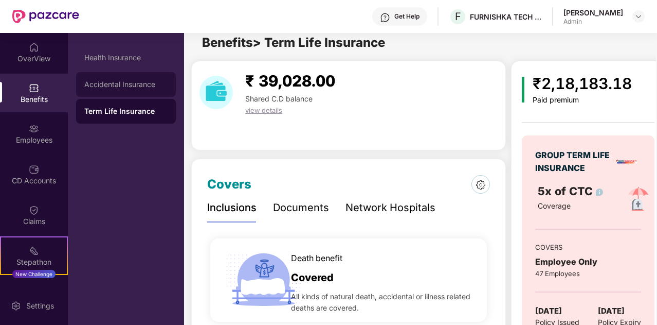
click at [132, 86] on div "Accidental Insurance" at bounding box center [125, 84] width 83 height 8
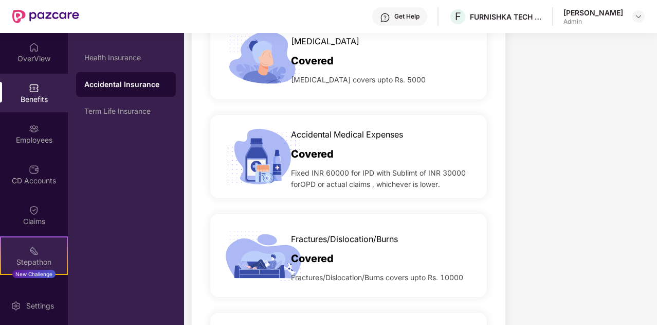
scroll to position [670, 0]
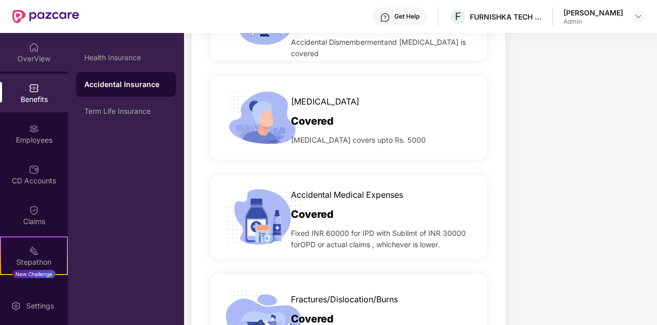
click at [38, 56] on div "OverView" at bounding box center [34, 58] width 68 height 10
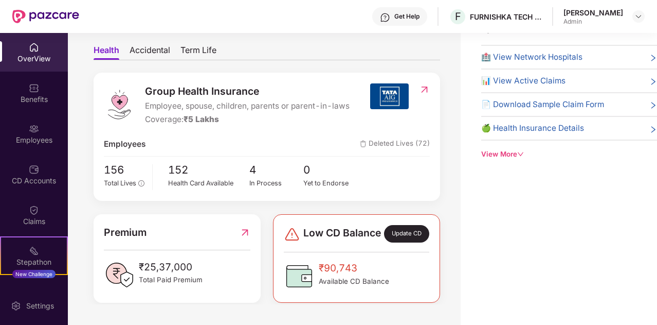
scroll to position [57, 0]
click at [152, 46] on span "Accidental" at bounding box center [150, 52] width 41 height 15
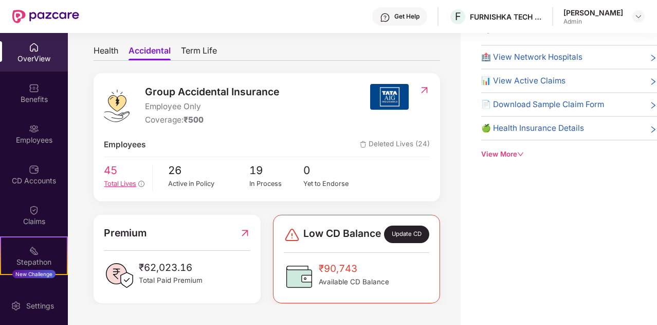
click at [125, 184] on span "Total Lives" at bounding box center [120, 183] width 32 height 8
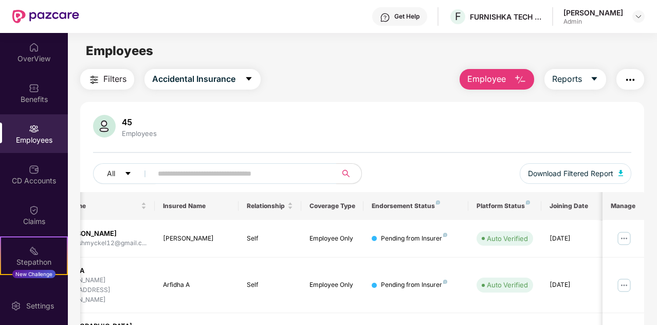
click at [634, 81] on img "button" at bounding box center [630, 80] width 12 height 12
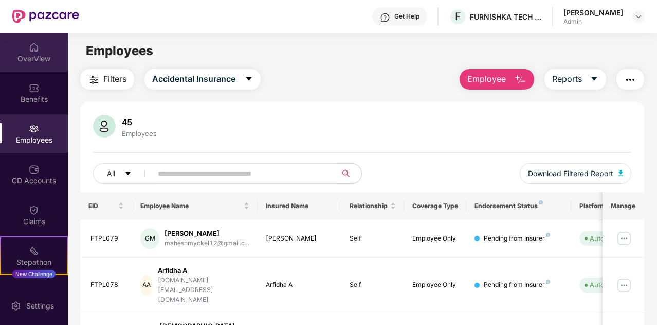
click at [35, 55] on div "OverView" at bounding box center [34, 58] width 68 height 10
